Goal: Check status: Check status

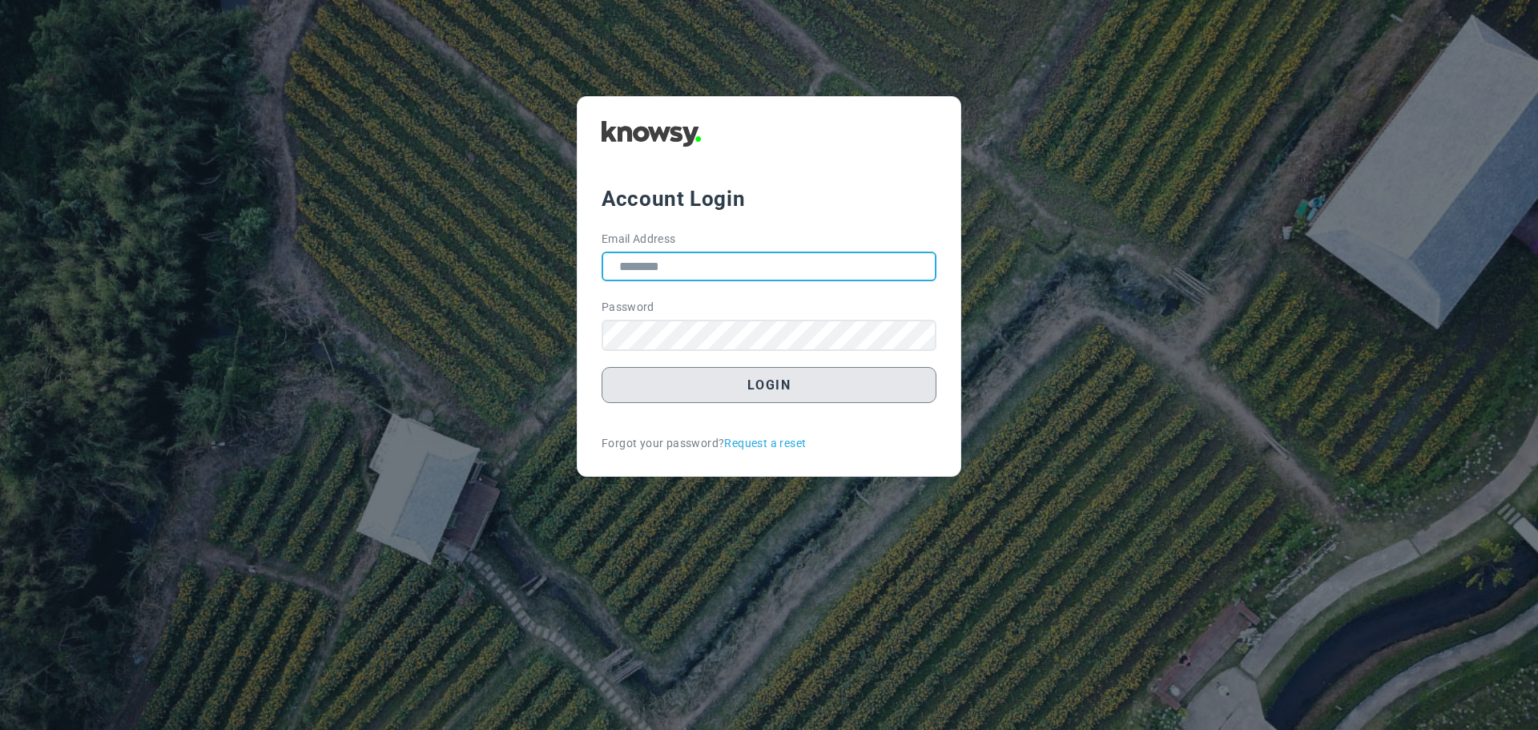
type input "**********"
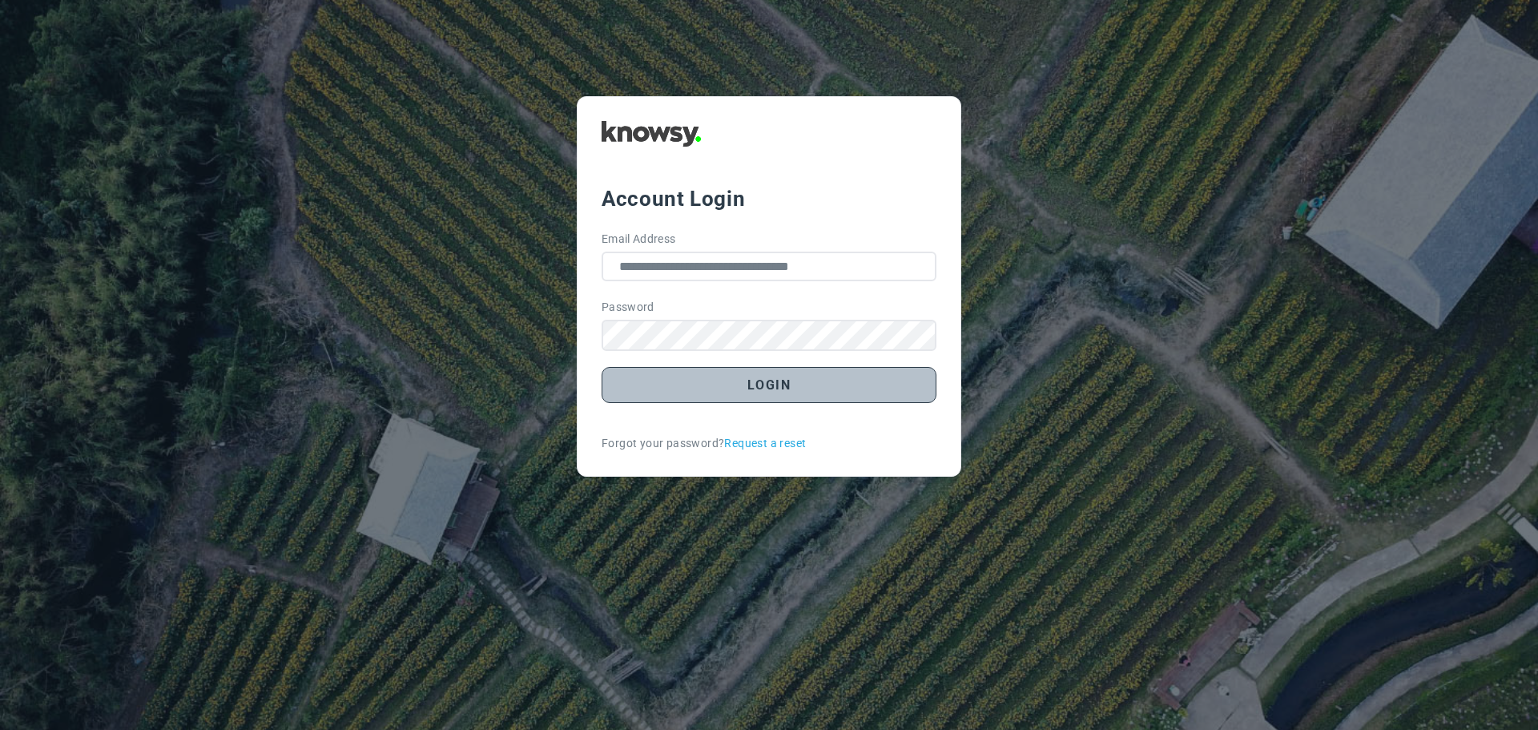
click at [765, 388] on button "Login" at bounding box center [769, 385] width 335 height 36
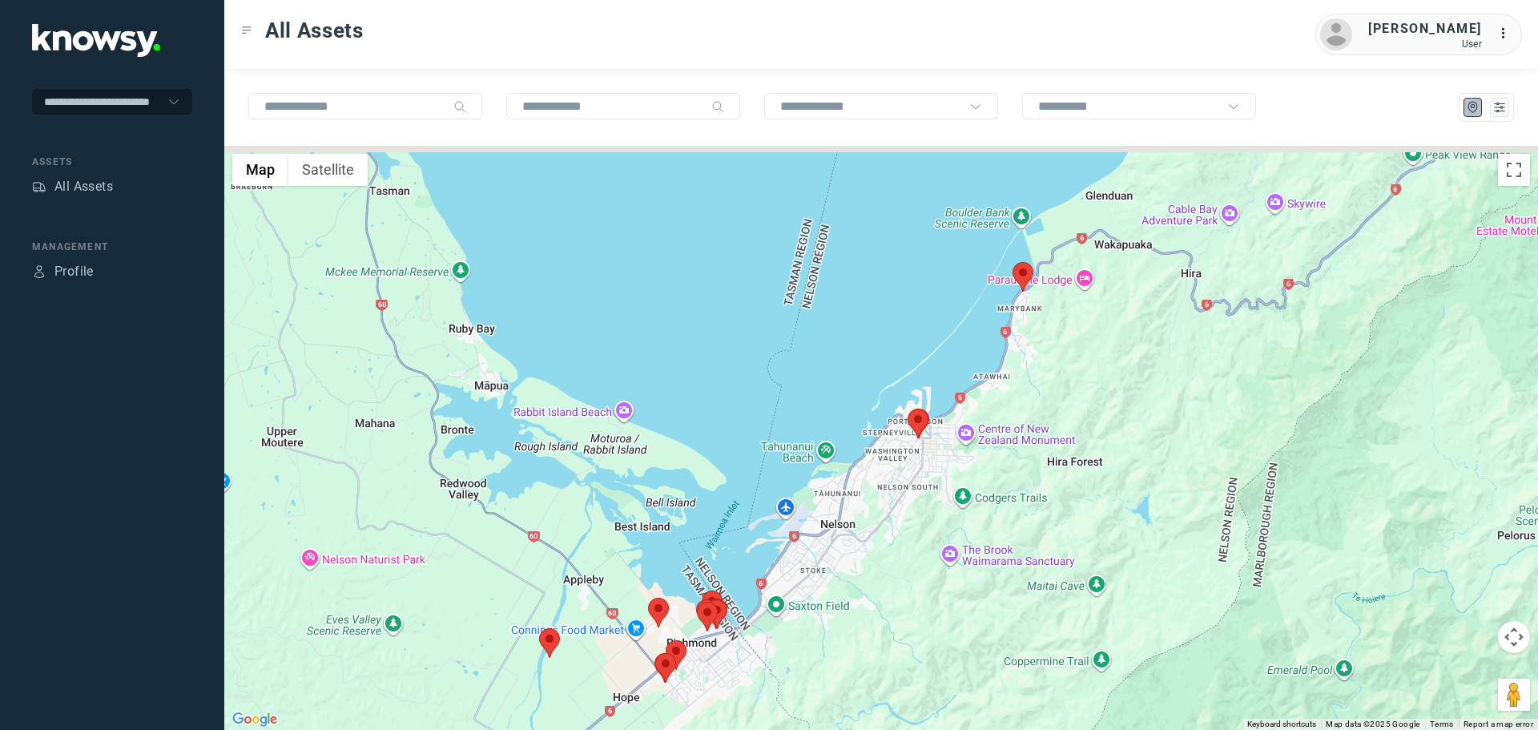
drag, startPoint x: 959, startPoint y: 304, endPoint x: 907, endPoint y: 331, distance: 57.7
click at [896, 335] on div at bounding box center [881, 438] width 1314 height 584
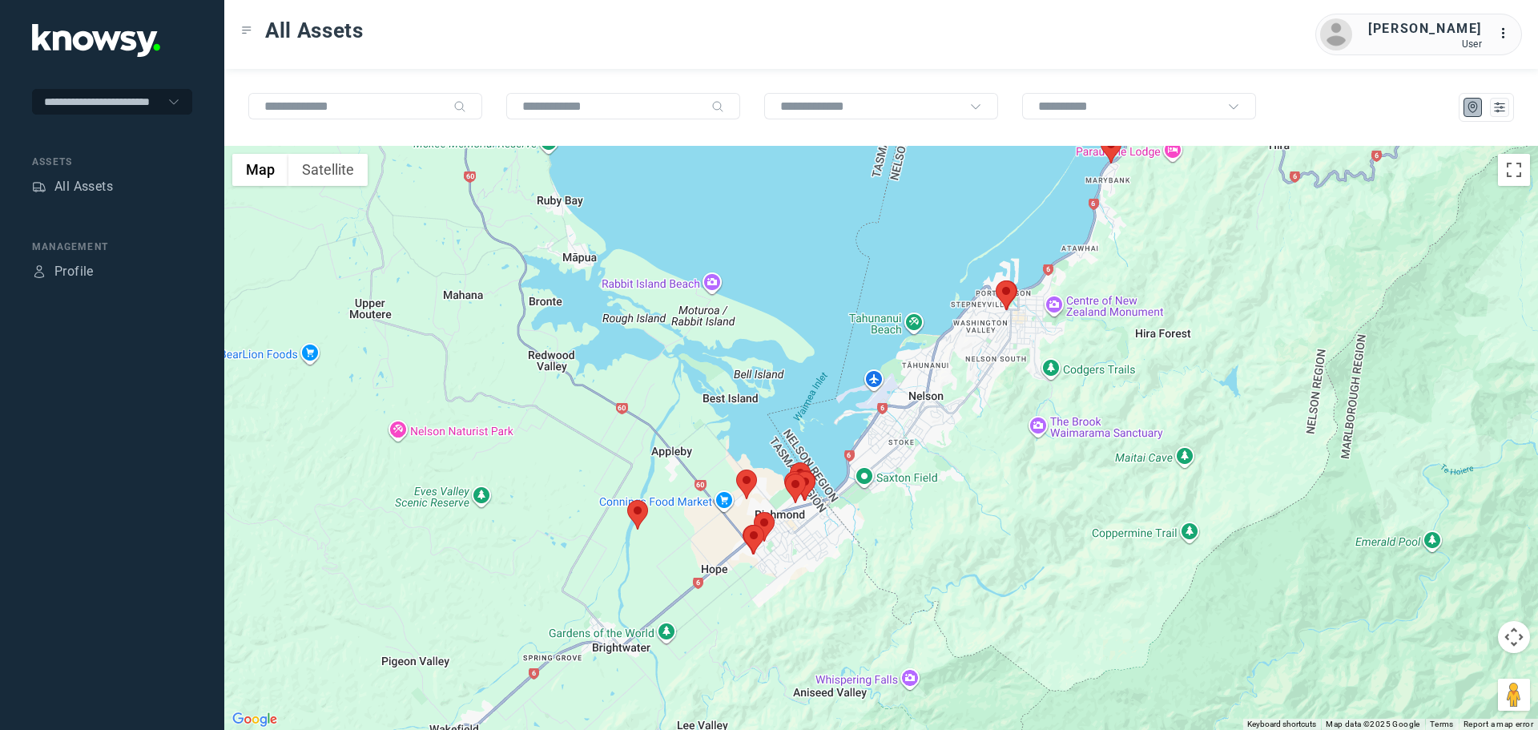
drag, startPoint x: 968, startPoint y: 374, endPoint x: 998, endPoint y: 341, distance: 44.8
click at [998, 341] on div at bounding box center [881, 438] width 1314 height 584
click at [996, 280] on area at bounding box center [996, 280] width 0 height 0
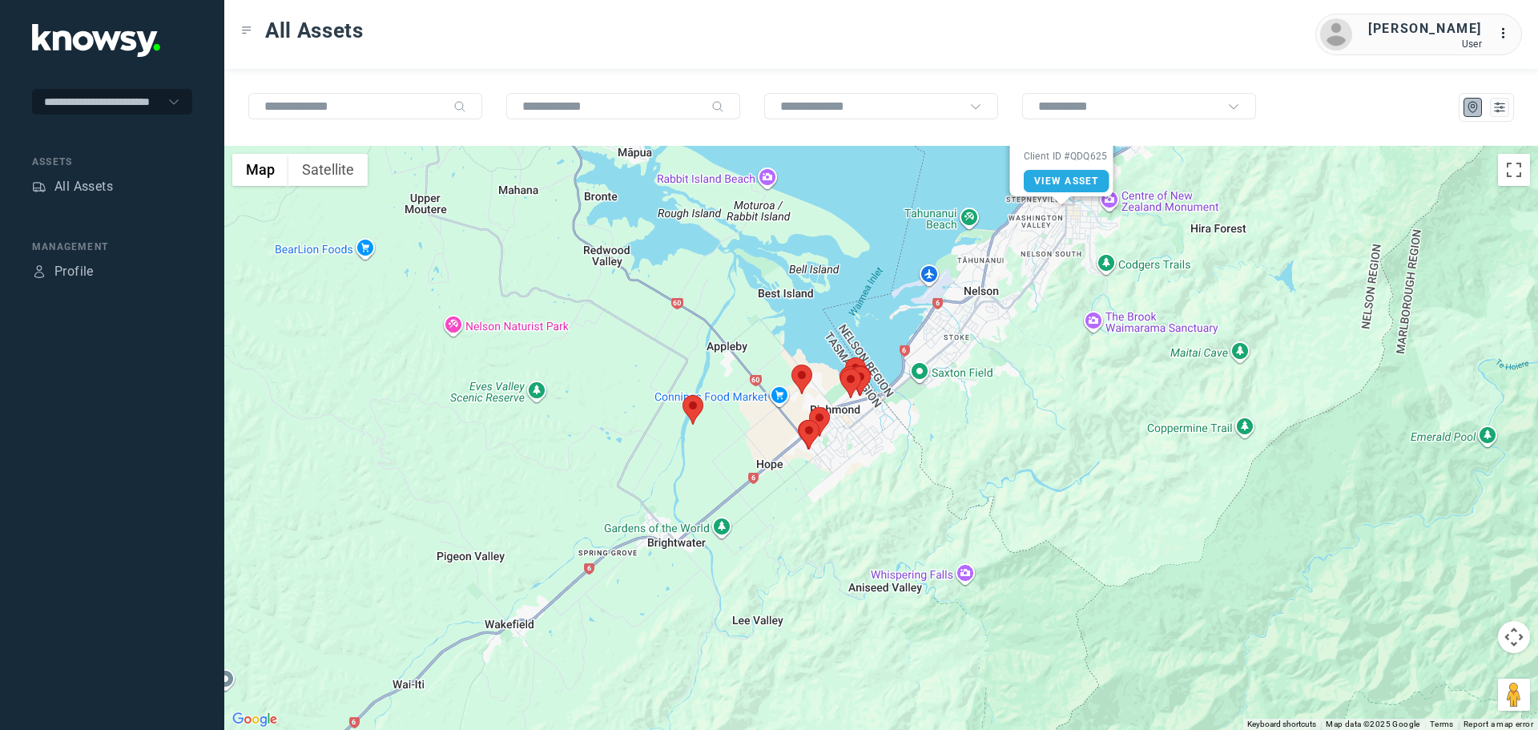
drag, startPoint x: 964, startPoint y: 430, endPoint x: 1022, endPoint y: 304, distance: 139.4
click at [1022, 304] on div "AC Tipper Client ID #QDQ625 View Asset" at bounding box center [881, 438] width 1314 height 584
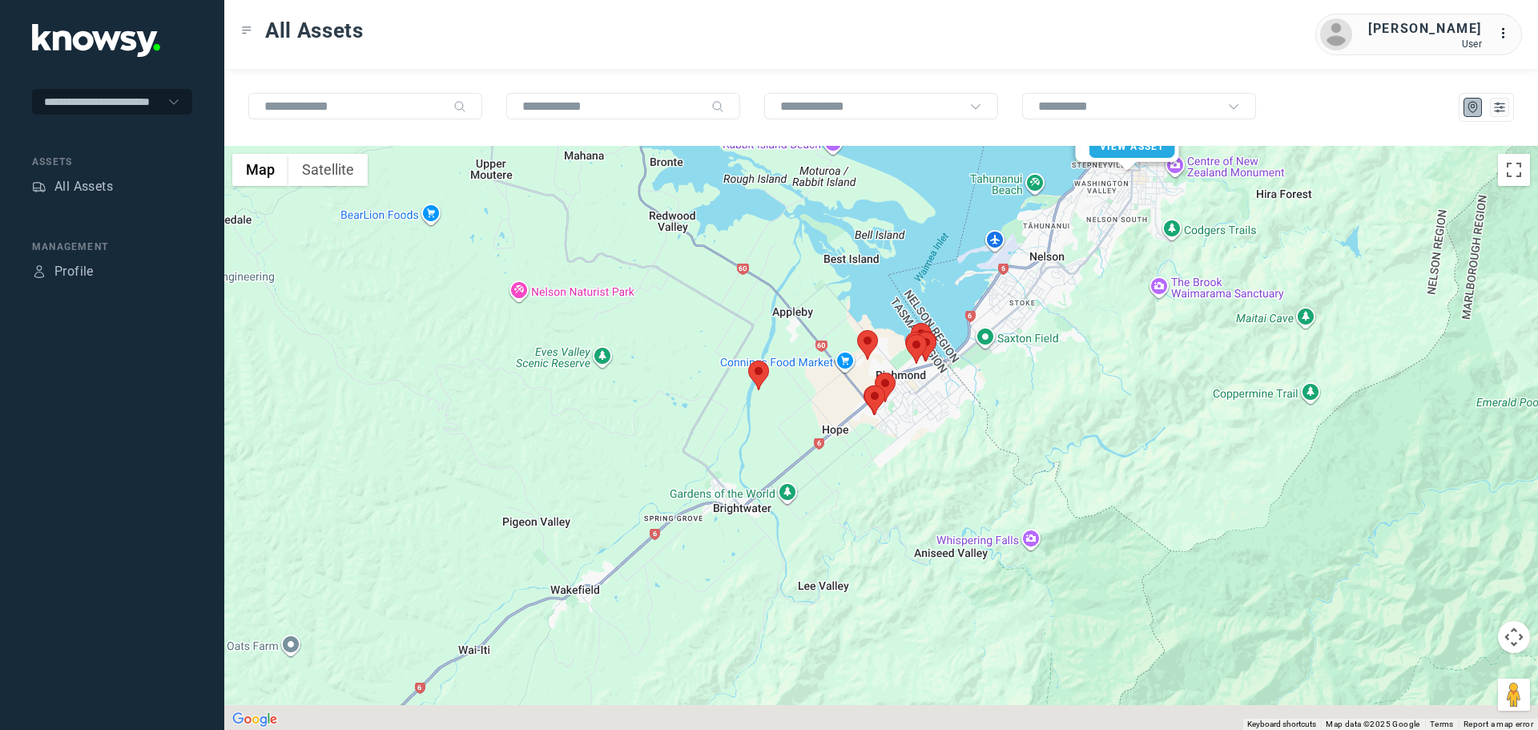
drag, startPoint x: 859, startPoint y: 456, endPoint x: 924, endPoint y: 423, distance: 72.7
click at [924, 423] on div "AC Tipper Client ID #QDQ625 View Asset" at bounding box center [881, 438] width 1314 height 584
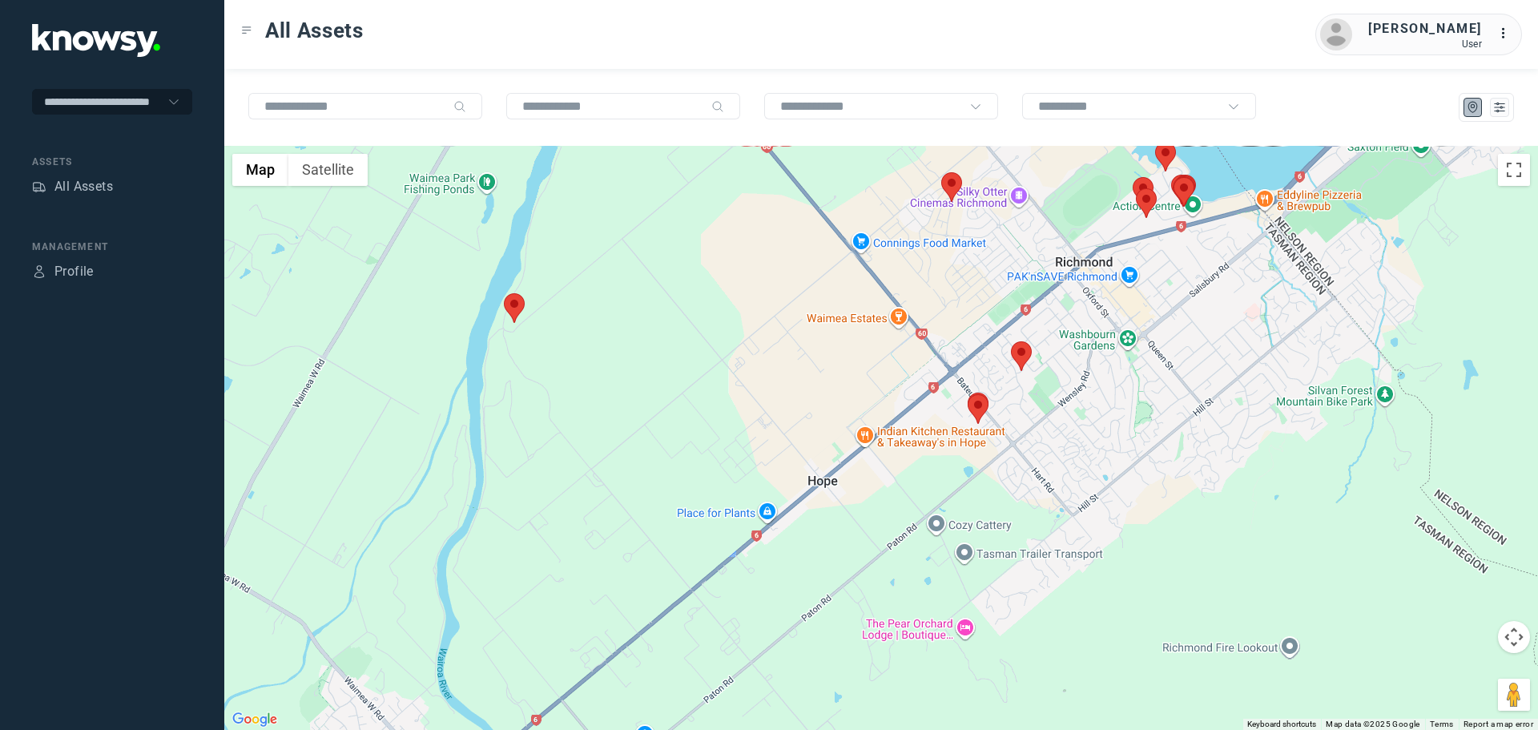
drag, startPoint x: 604, startPoint y: 396, endPoint x: 765, endPoint y: 434, distance: 165.3
click at [765, 434] on div "AC Tipper Client ID #QDQ625 View Asset" at bounding box center [881, 438] width 1314 height 584
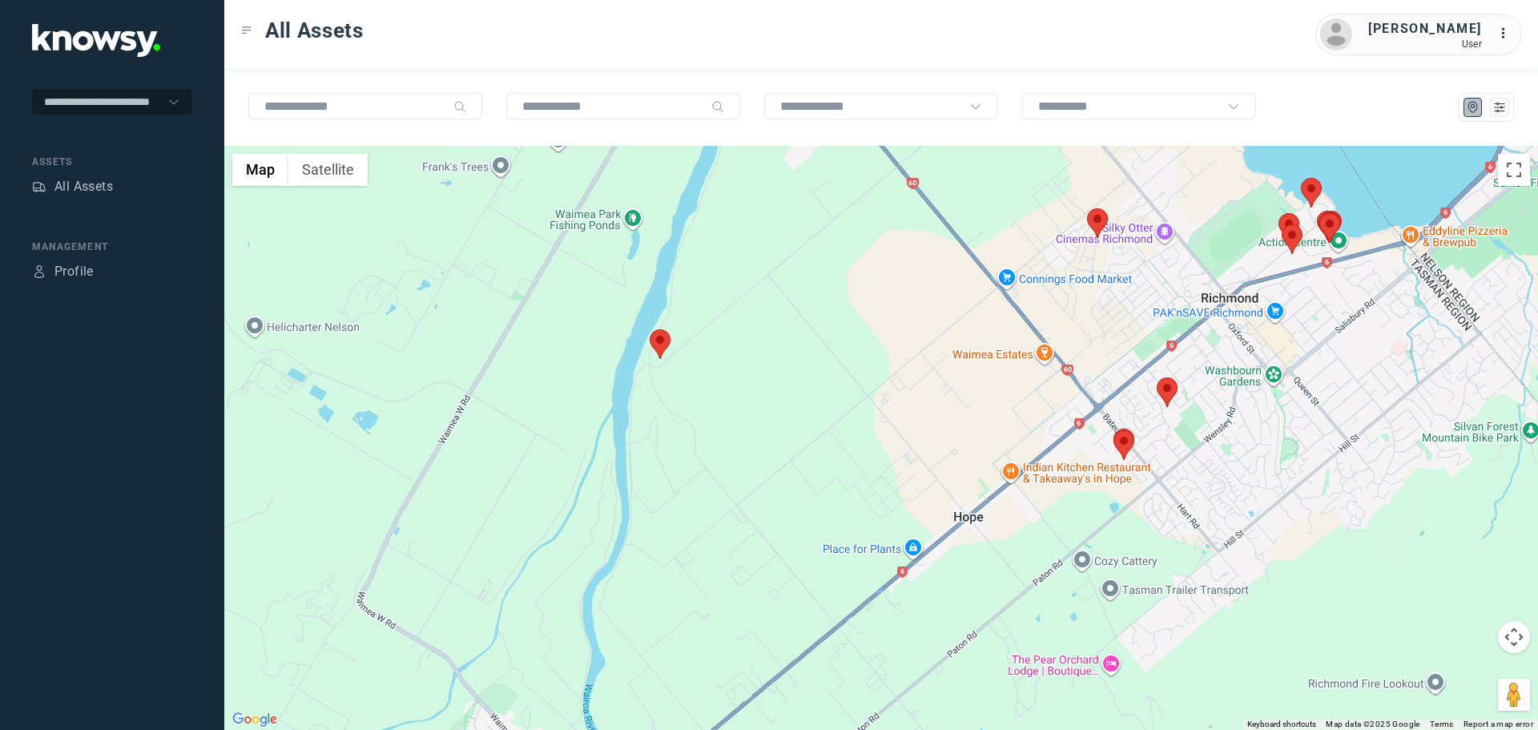
drag, startPoint x: 774, startPoint y: 276, endPoint x: 693, endPoint y: 456, distance: 196.8
click at [693, 456] on div "AC Tipper Client ID #QDQ625 View Asset" at bounding box center [881, 438] width 1314 height 584
